Goal: Task Accomplishment & Management: Use online tool/utility

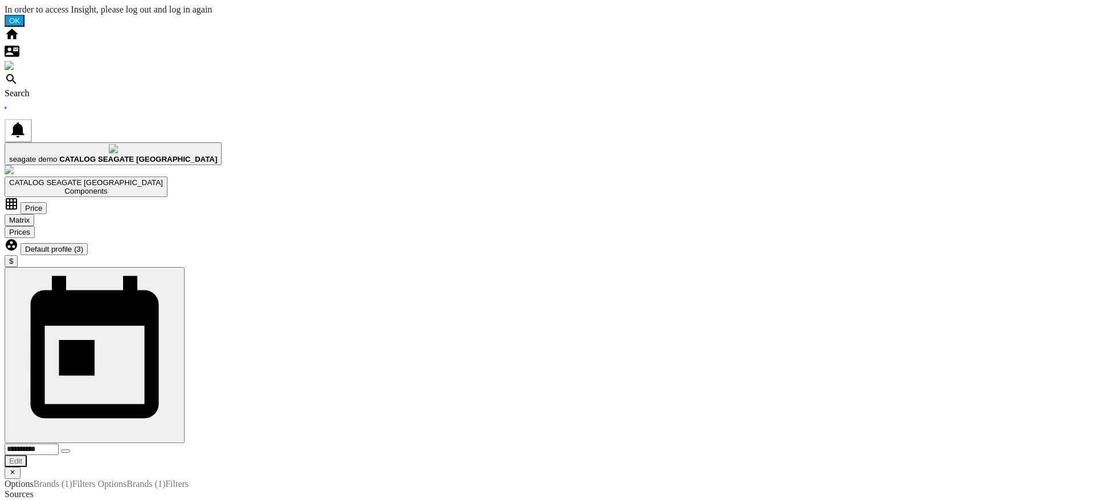
click at [217, 155] on b "CATALOG SEAGATE [GEOGRAPHIC_DATA]" at bounding box center [138, 159] width 158 height 9
click at [12, 34] on ng-md-icon "Home" at bounding box center [12, 39] width 15 height 10
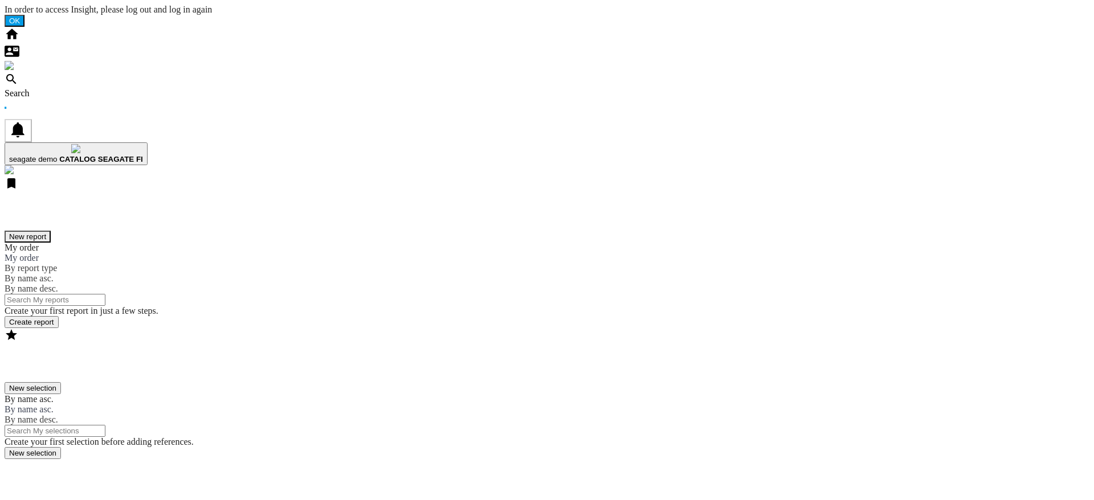
click at [51, 231] on button "New report" at bounding box center [28, 237] width 46 height 12
click at [429, 301] on md-content "Create your first report in just a few steps. Create report" at bounding box center [547, 317] width 1085 height 22
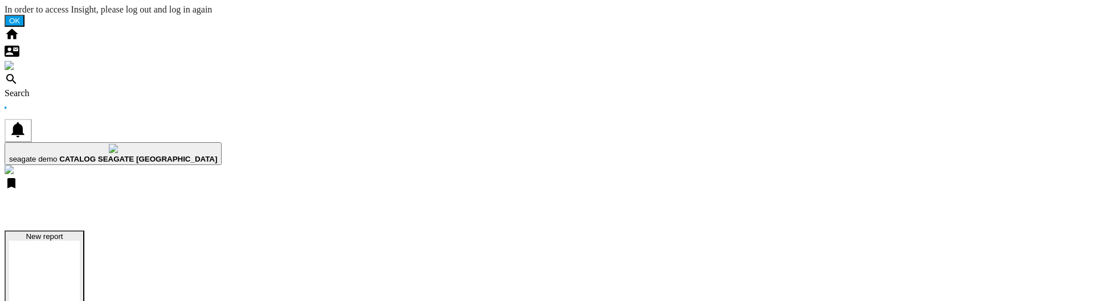
click at [84, 231] on button "New report" at bounding box center [45, 272] width 80 height 83
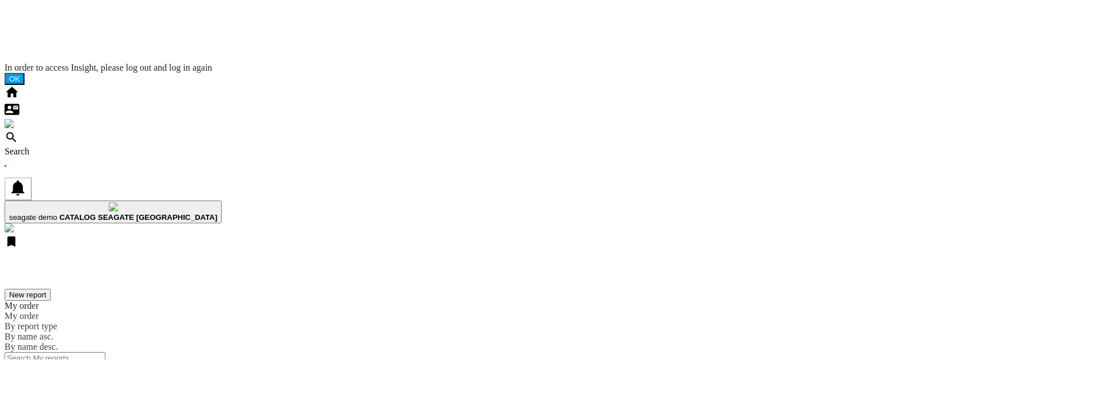
scroll to position [15, 0]
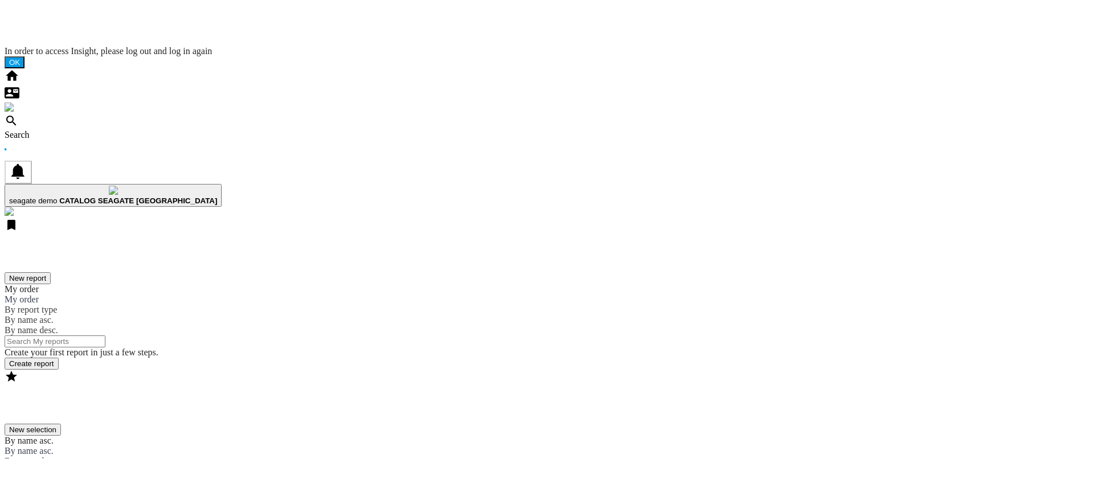
scroll to position [0, 0]
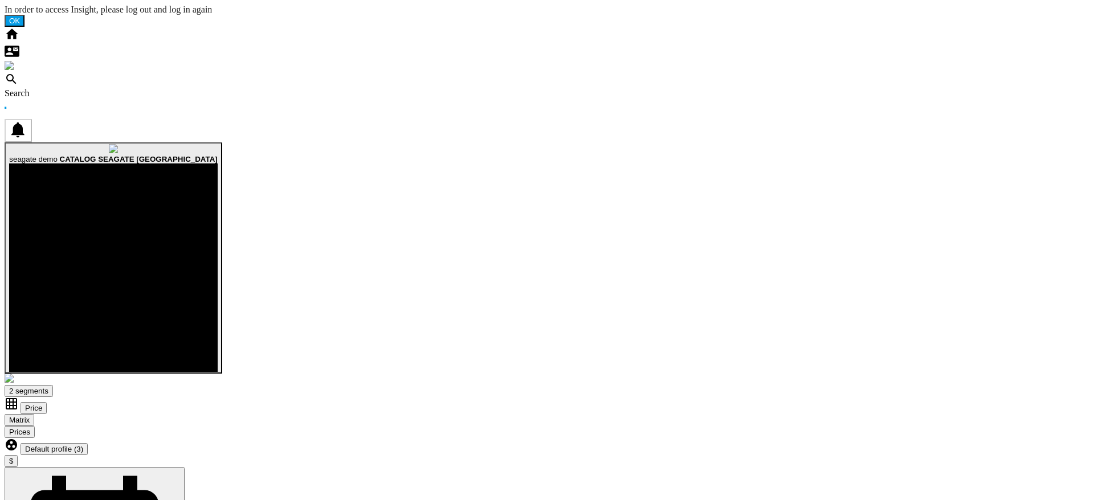
click at [218, 155] on b "CATALOG SEAGATE US" at bounding box center [139, 159] width 158 height 9
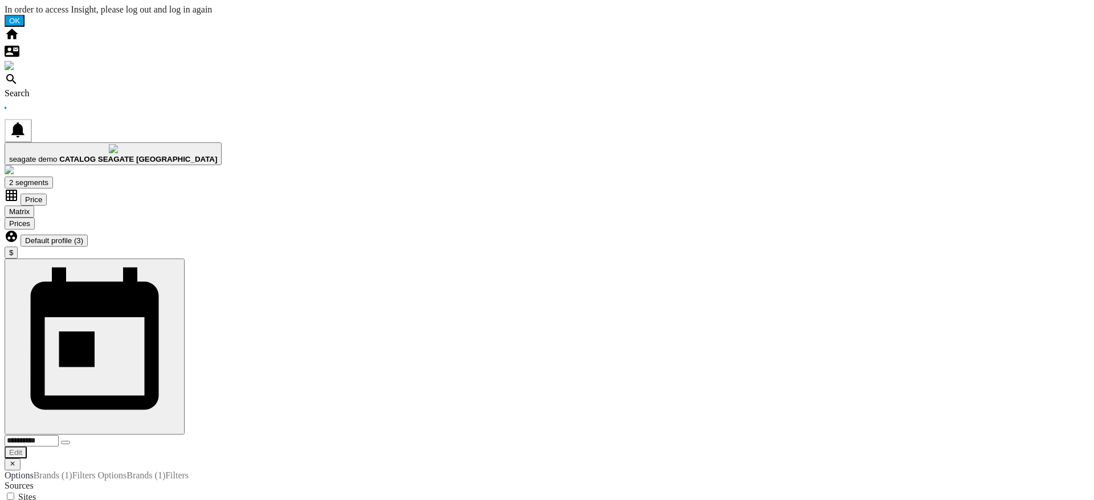
click at [19, 34] on ng-md-icon "Home" at bounding box center [12, 39] width 15 height 10
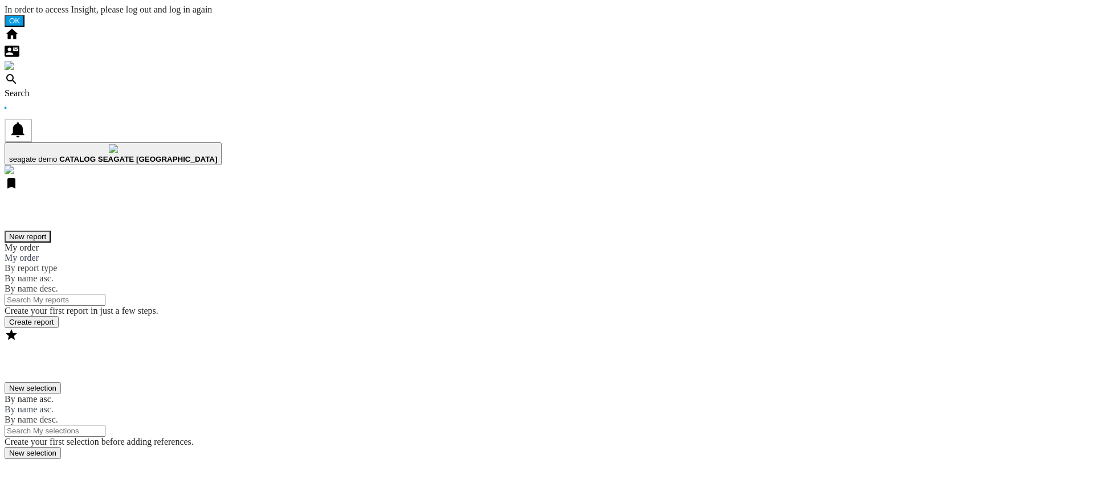
click at [51, 231] on button "New report" at bounding box center [28, 237] width 46 height 12
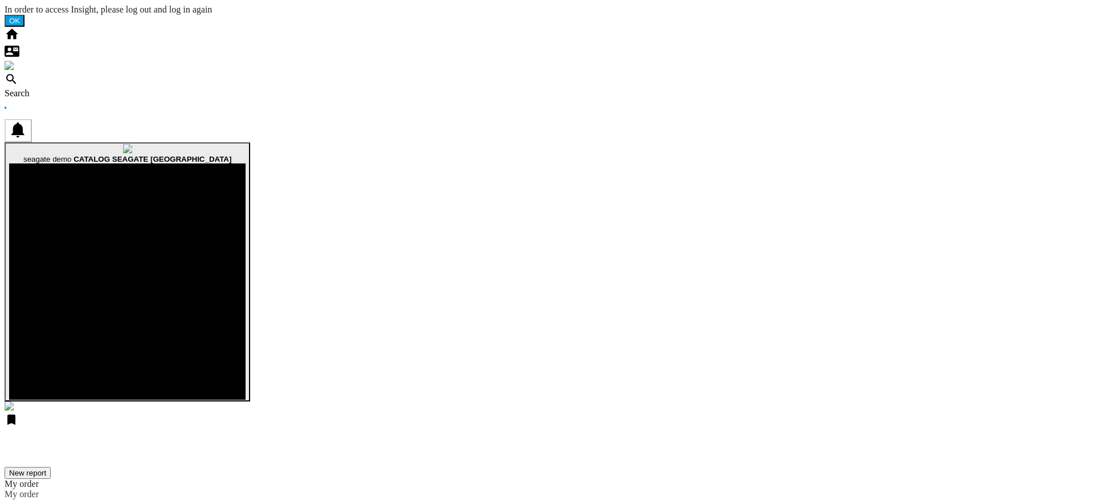
click at [128, 164] on md-icon "button" at bounding box center [128, 164] width 0 height 0
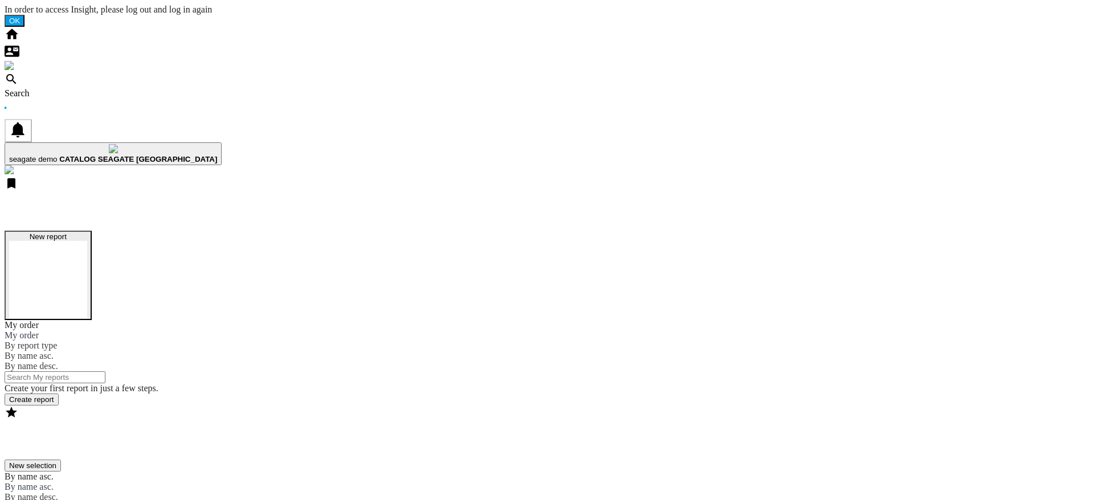
click at [92, 231] on button "New report" at bounding box center [48, 276] width 87 height 90
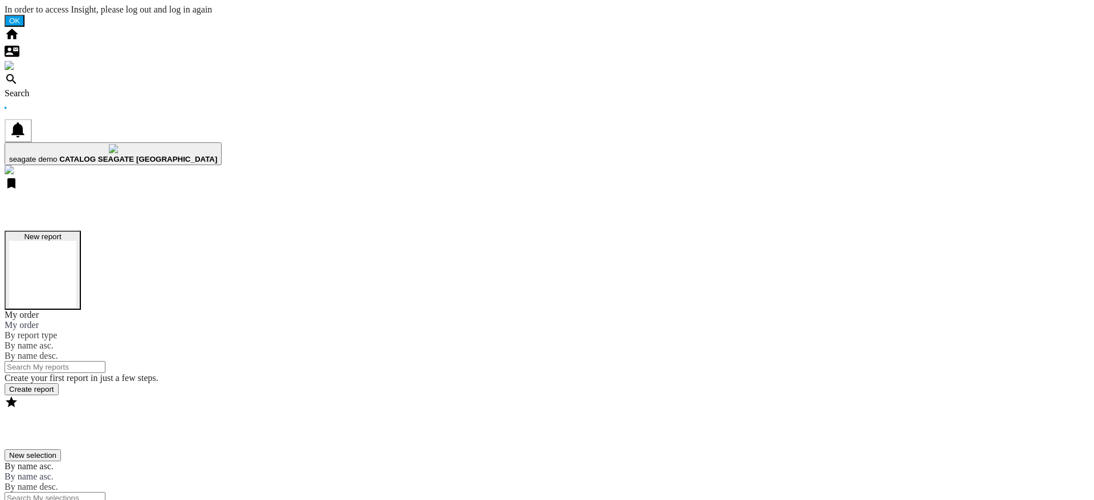
click at [81, 231] on button "New report" at bounding box center [43, 270] width 76 height 79
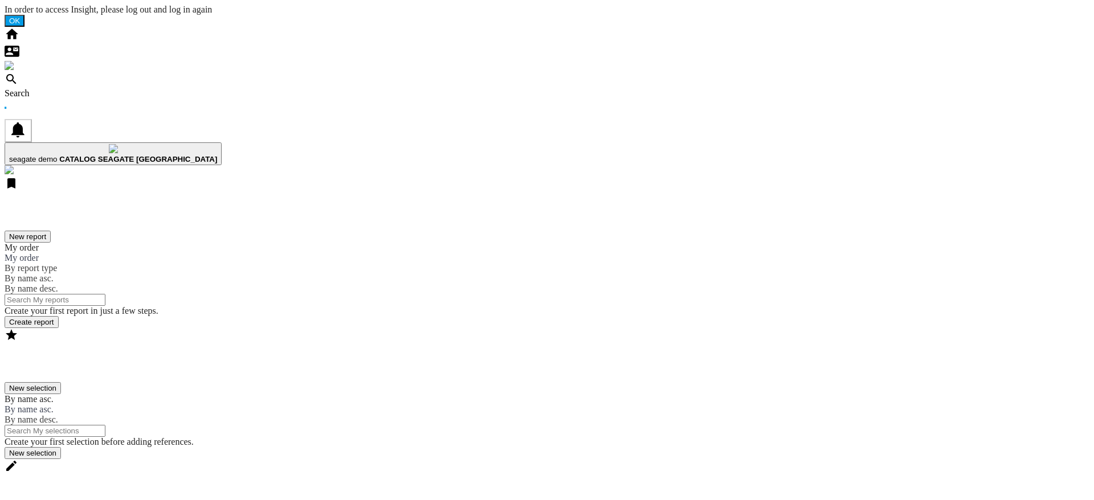
click at [663, 459] on div at bounding box center [547, 459] width 1085 height 0
